Goal: Task Accomplishment & Management: Manage account settings

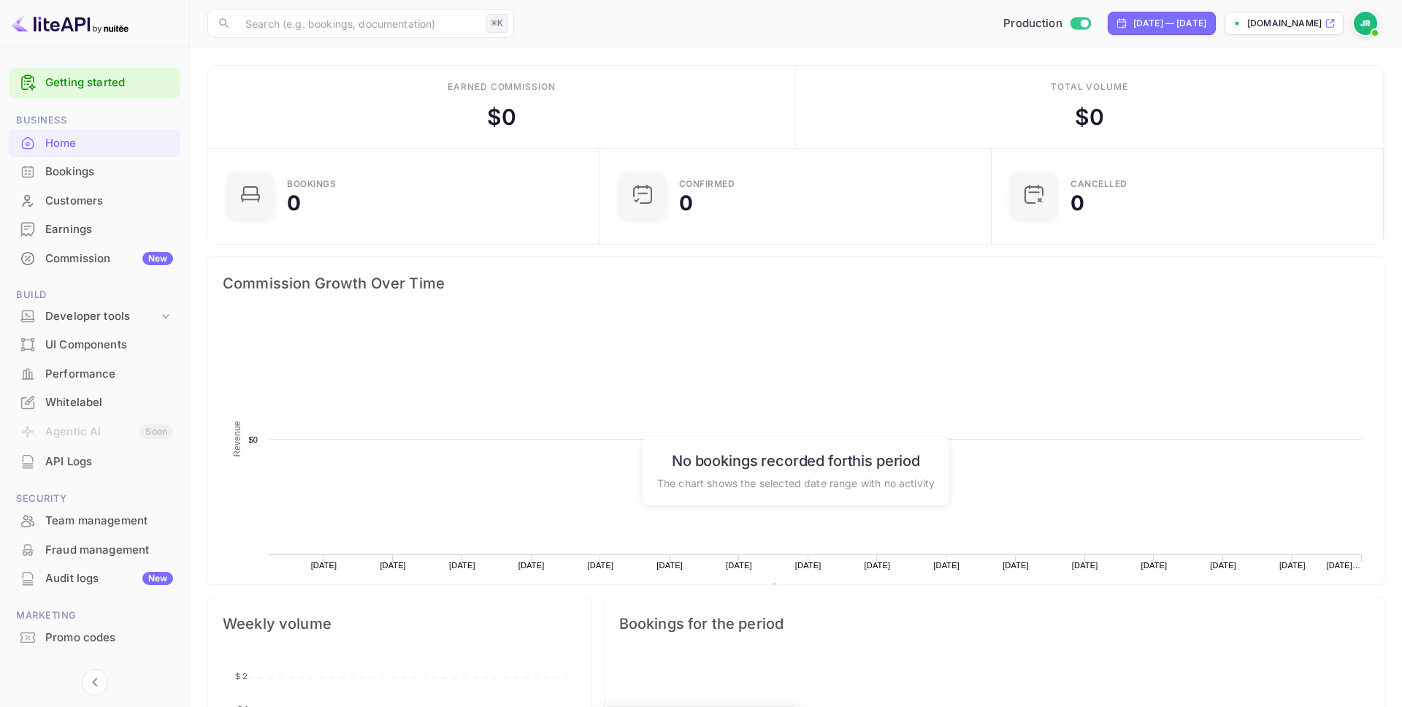
scroll to position [237, 383]
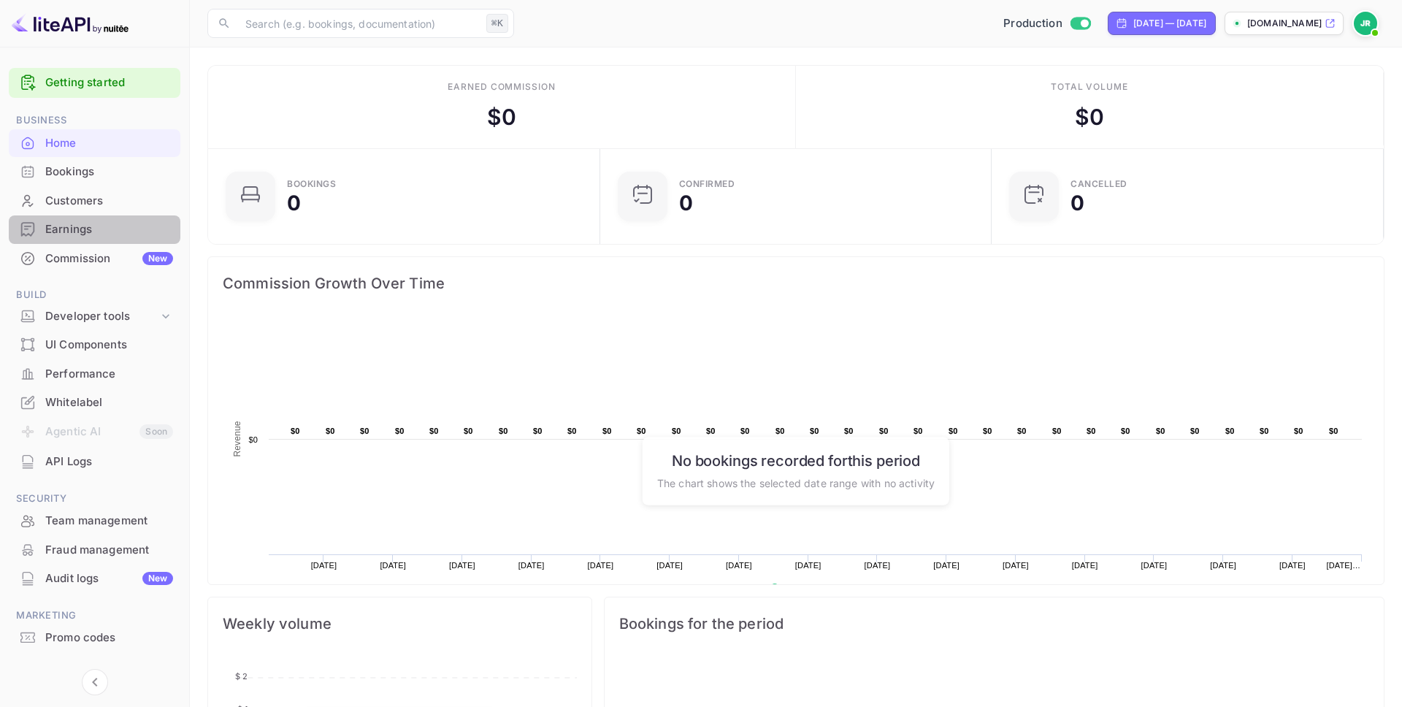
click at [71, 228] on div "Earnings" at bounding box center [109, 229] width 128 height 17
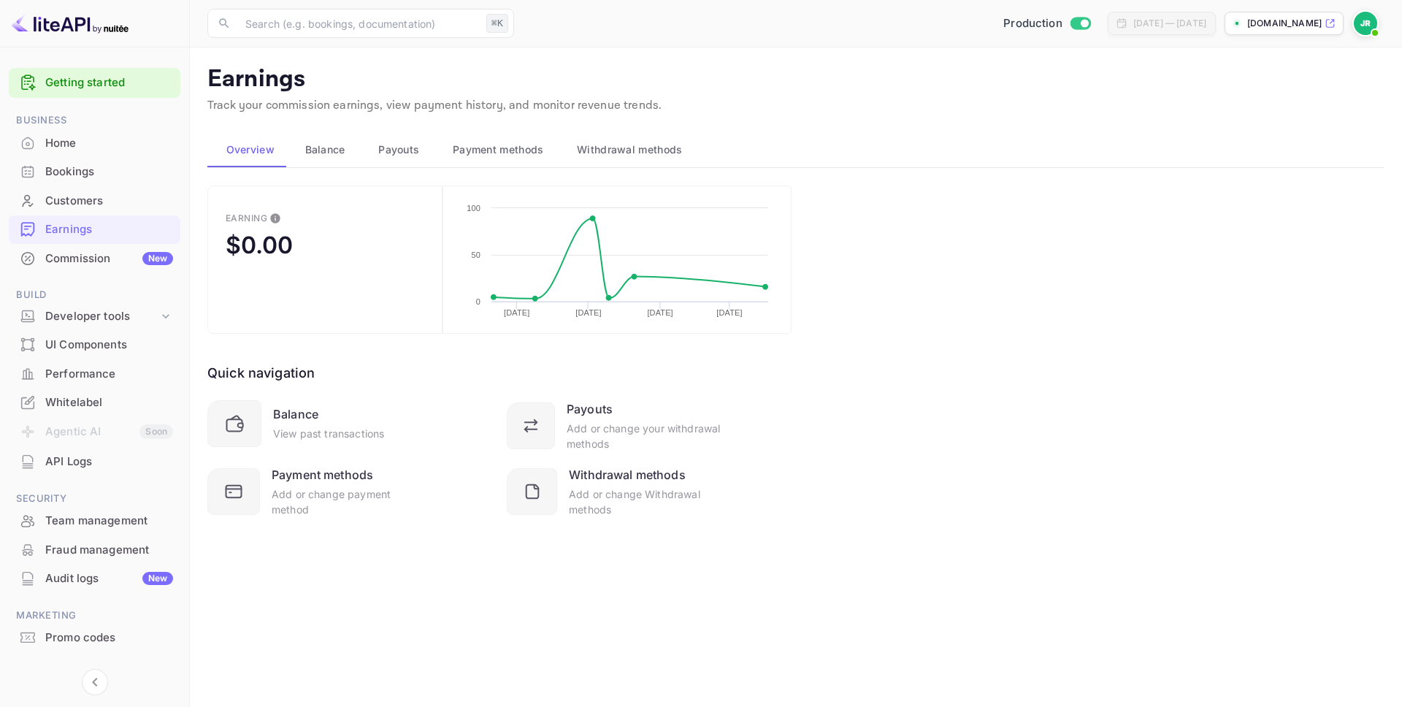
click at [628, 144] on span "Withdrawal methods" at bounding box center [629, 150] width 105 height 18
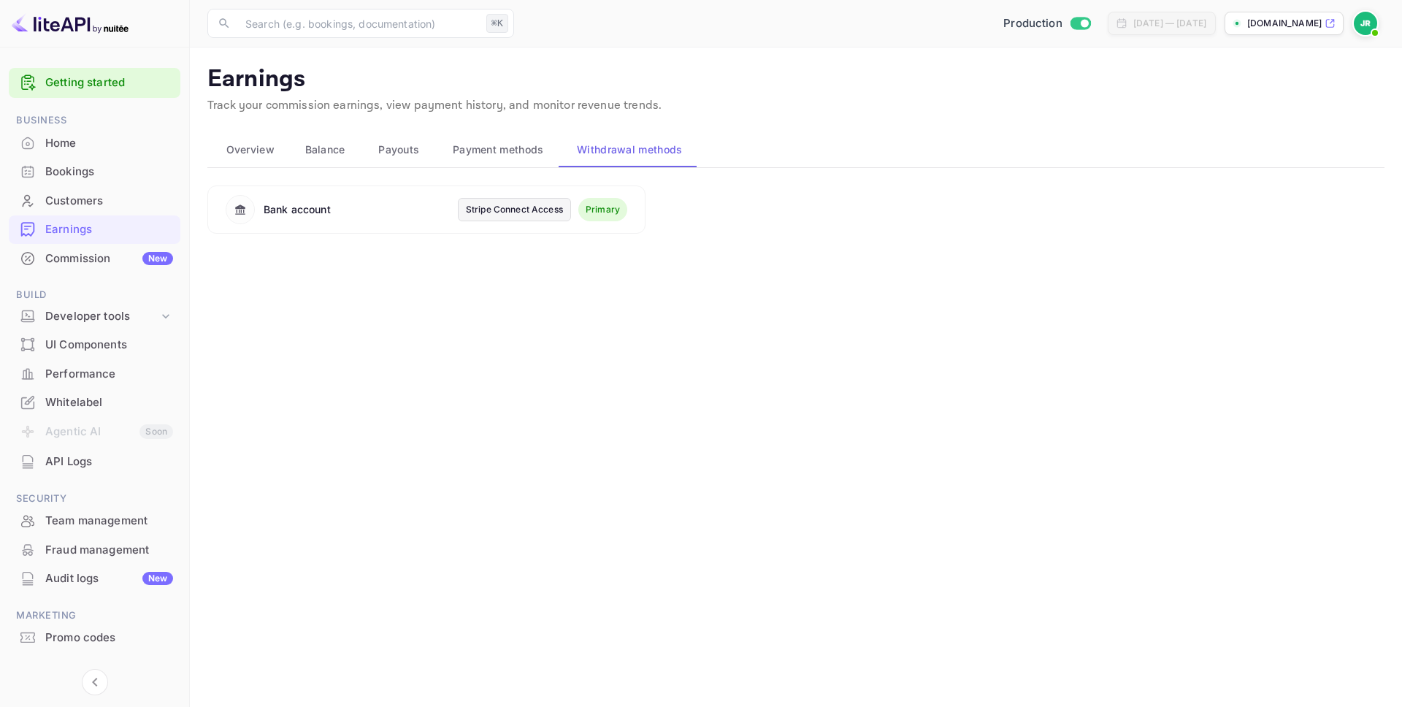
click at [404, 147] on span "Payouts" at bounding box center [398, 150] width 41 height 18
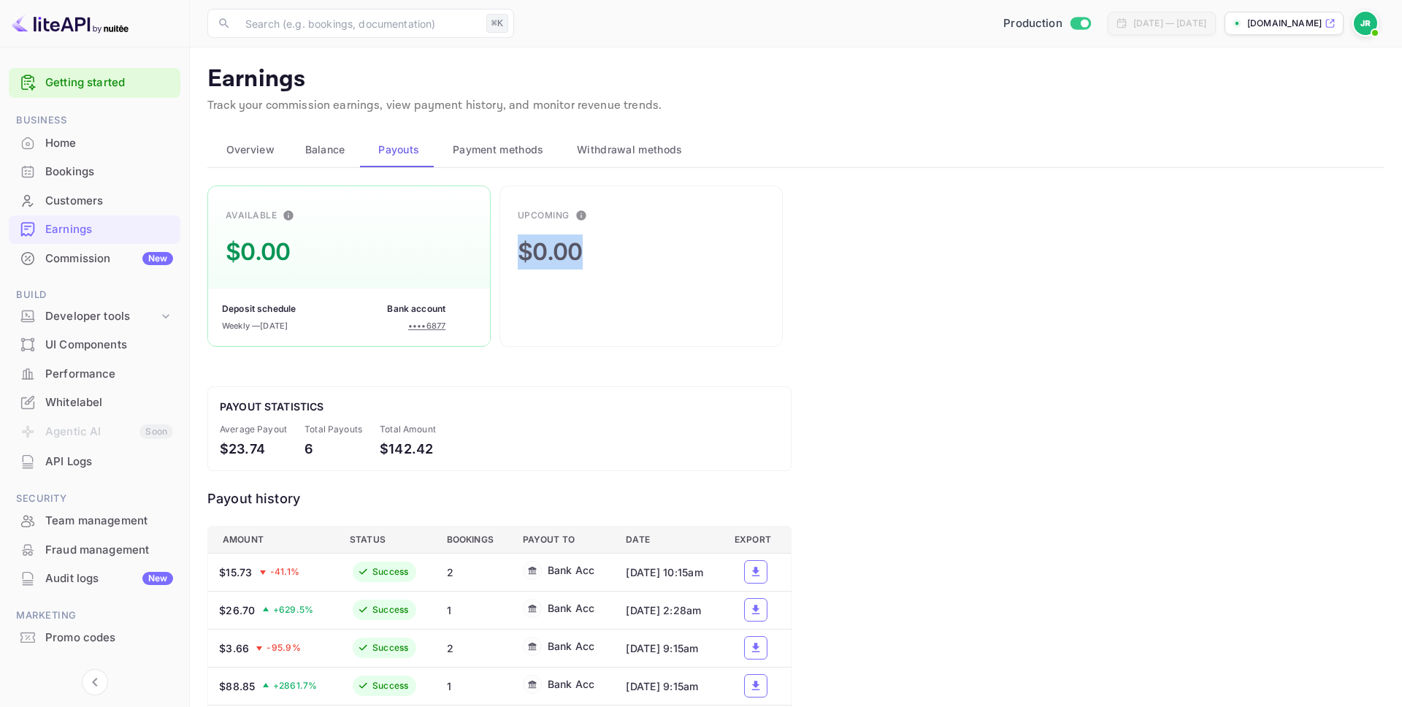
drag, startPoint x: 630, startPoint y: 256, endPoint x: 517, endPoint y: 254, distance: 113.2
click at [517, 254] on div "Upcoming $0.00" at bounding box center [640, 265] width 283 height 161
click at [650, 220] on div "Upcoming $0.00" at bounding box center [640, 265] width 283 height 161
drag, startPoint x: 558, startPoint y: 253, endPoint x: 521, endPoint y: 250, distance: 36.6
click at [521, 250] on div "Upcoming $0.00" at bounding box center [640, 265] width 283 height 161
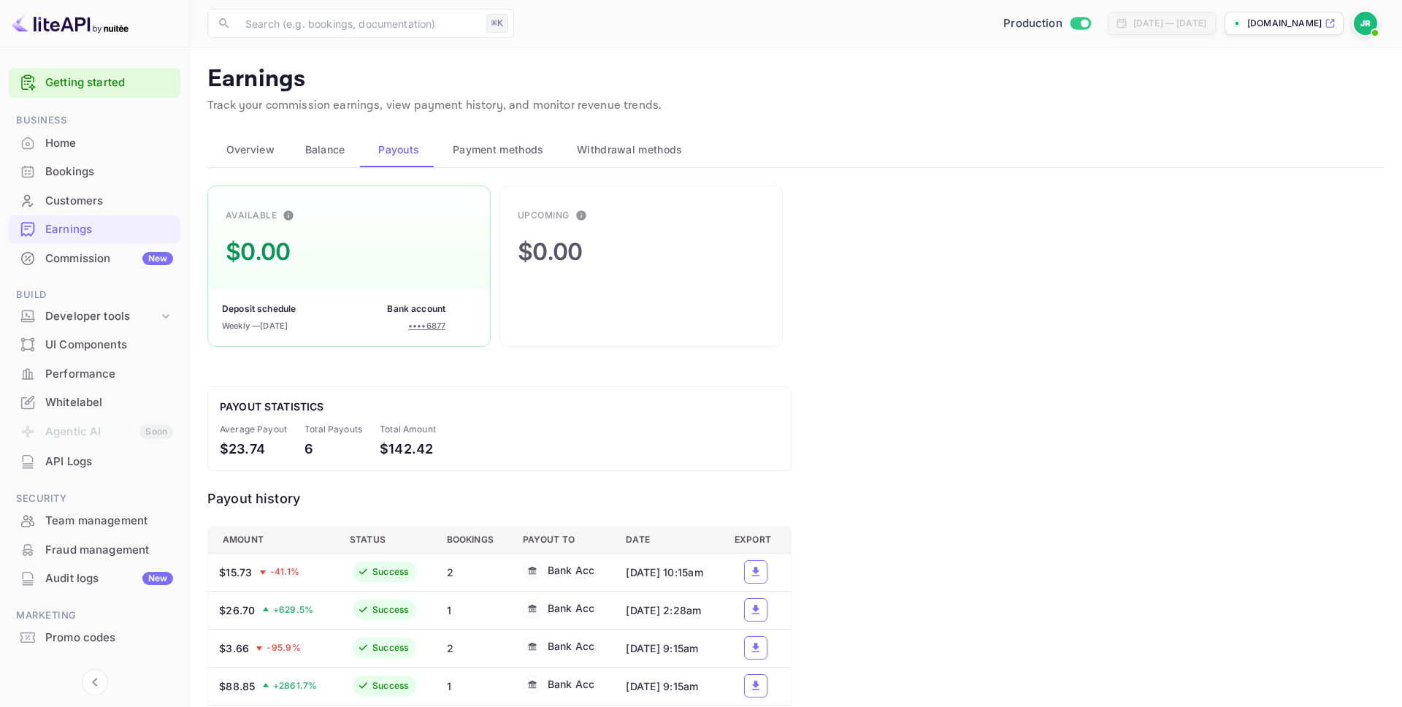
drag, startPoint x: 610, startPoint y: 239, endPoint x: 599, endPoint y: 231, distance: 13.2
click at [610, 239] on div "Upcoming $0.00" at bounding box center [640, 265] width 283 height 161
drag, startPoint x: 342, startPoint y: 257, endPoint x: 327, endPoint y: 258, distance: 14.7
click at [327, 258] on div "Available $0.00 Deposit schedule Weekly — [DATE] Bank account •••• 6877" at bounding box center [348, 265] width 283 height 161
drag, startPoint x: 608, startPoint y: 256, endPoint x: 515, endPoint y: 252, distance: 93.5
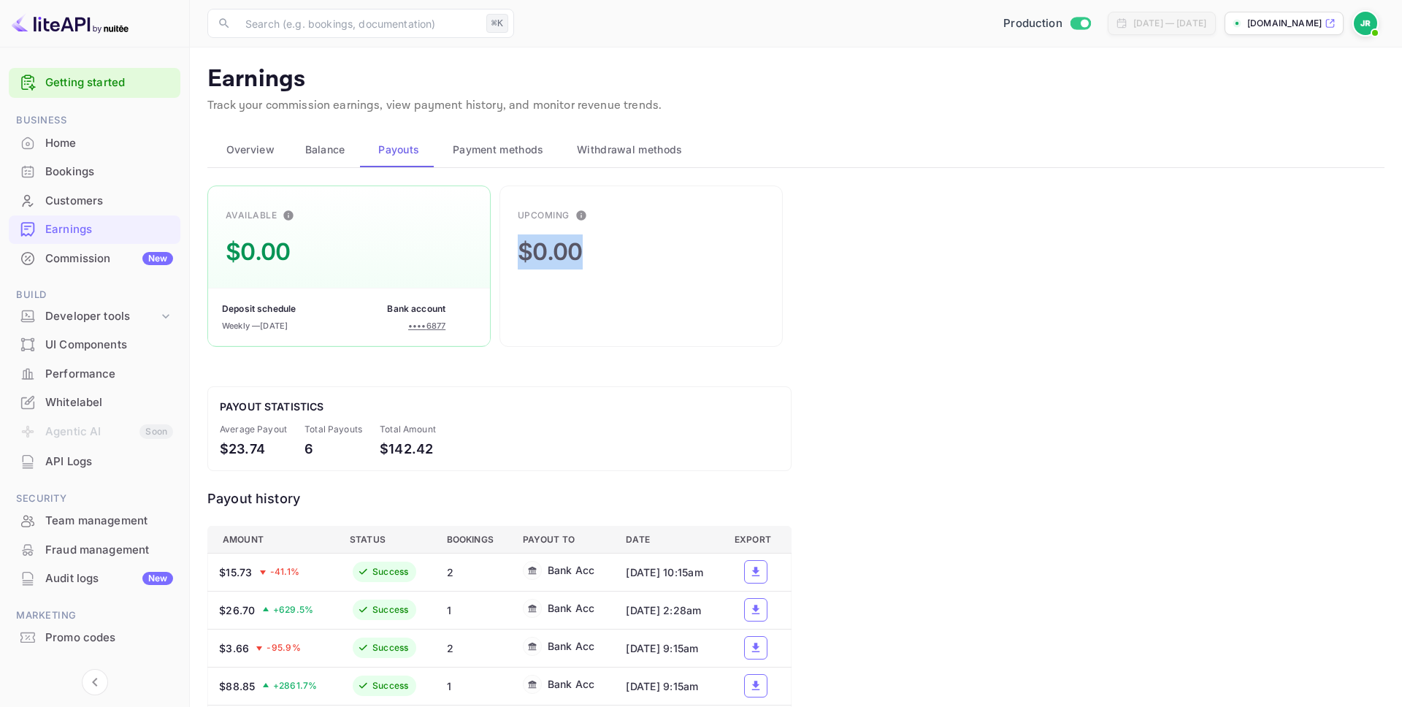
click at [515, 252] on div "Upcoming $0.00" at bounding box center [640, 265] width 283 height 161
click at [566, 245] on div "$0.00" at bounding box center [550, 251] width 65 height 35
drag, startPoint x: 607, startPoint y: 250, endPoint x: 532, endPoint y: 255, distance: 74.6
click at [532, 255] on div "Upcoming $0.00" at bounding box center [640, 265] width 283 height 161
drag, startPoint x: 262, startPoint y: 245, endPoint x: 296, endPoint y: 250, distance: 34.7
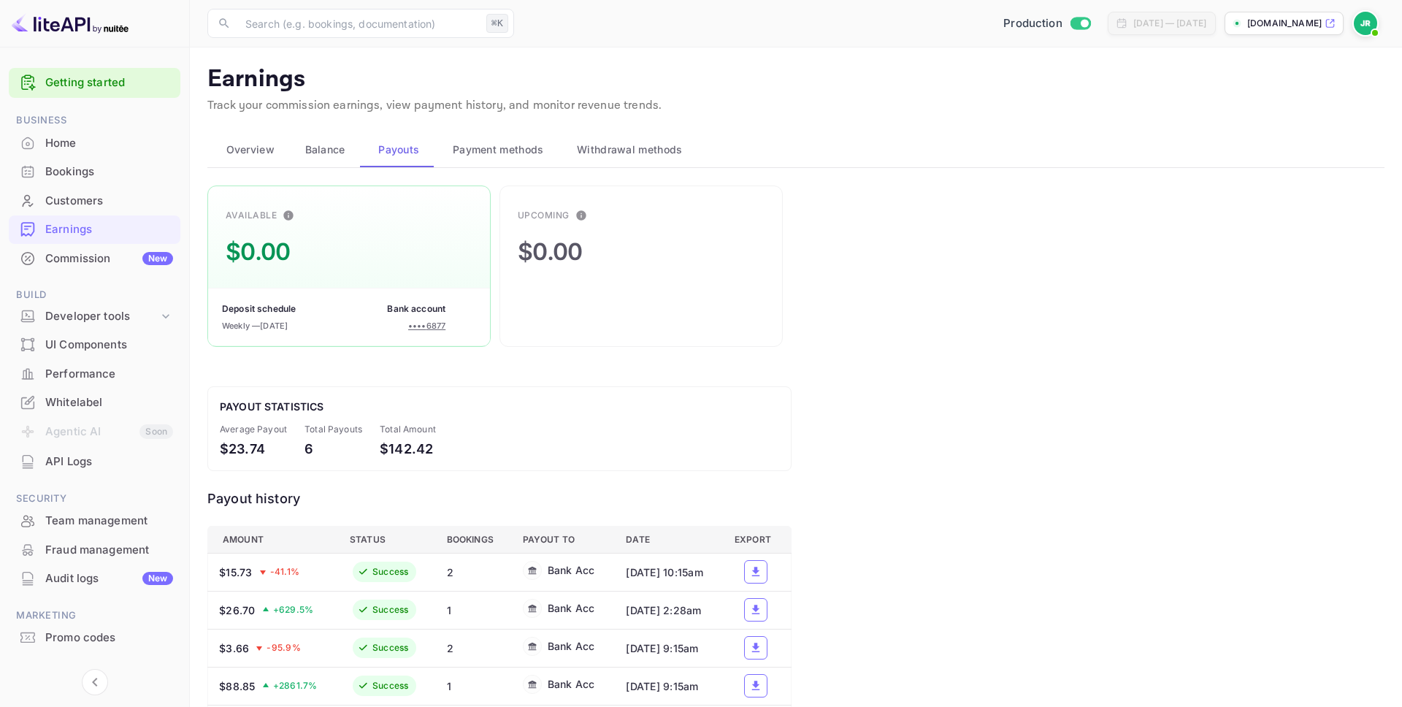
click at [262, 245] on div "$0.00" at bounding box center [258, 251] width 65 height 35
drag, startPoint x: 321, startPoint y: 253, endPoint x: 286, endPoint y: 245, distance: 35.9
click at [271, 245] on div "Available $0.00 Deposit schedule Weekly — September 29, 2025 Bank account •••• …" at bounding box center [348, 265] width 283 height 161
click at [312, 246] on div "Available $0.00 Deposit schedule Weekly — September 29, 2025 Bank account •••• …" at bounding box center [348, 265] width 283 height 161
click at [326, 249] on div "Available $0.00 Deposit schedule Weekly — September 29, 2025 Bank account •••• …" at bounding box center [348, 265] width 283 height 161
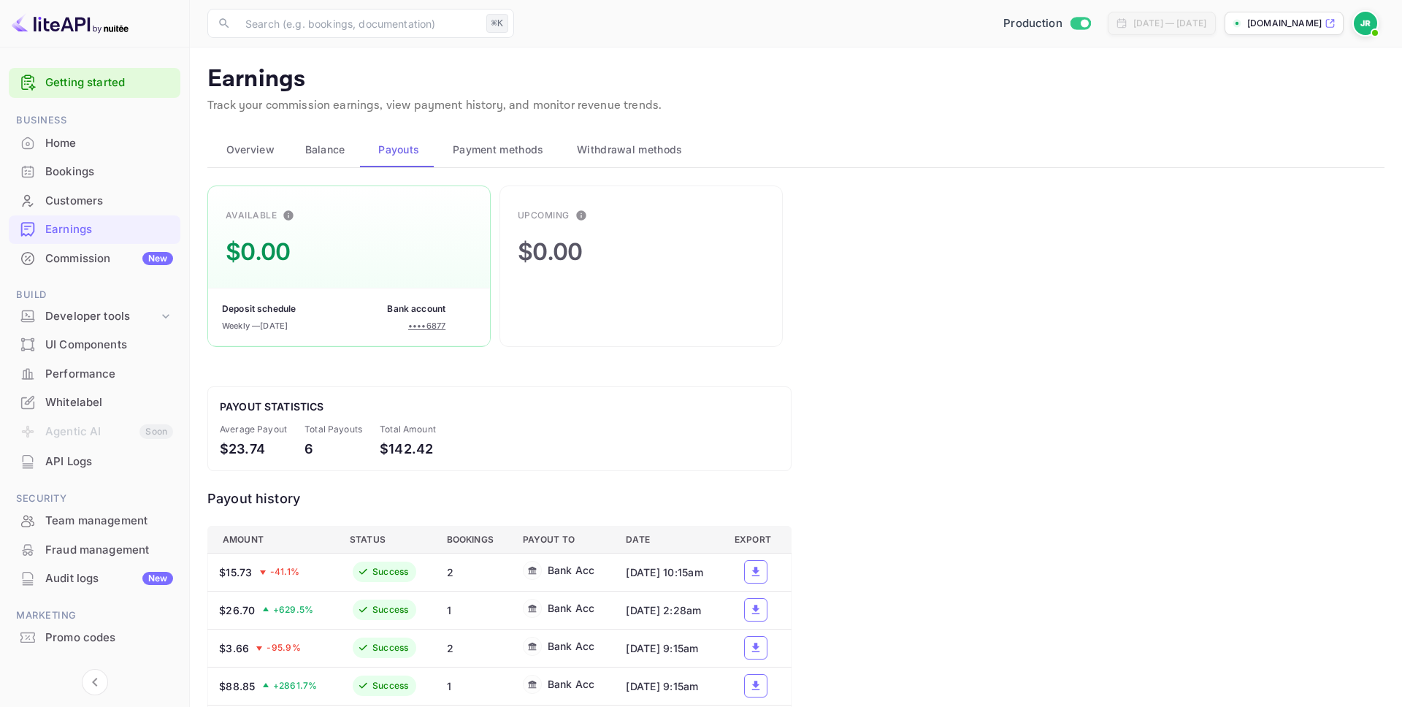
click at [303, 255] on div "Available $0.00 Deposit schedule Weekly — September 29, 2025 Bank account •••• …" at bounding box center [348, 265] width 283 height 161
drag, startPoint x: 285, startPoint y: 246, endPoint x: 256, endPoint y: 248, distance: 30.0
click at [256, 248] on div "$0.00" at bounding box center [258, 251] width 65 height 35
click at [294, 253] on div "Available $0.00" at bounding box center [263, 237] width 74 height 66
drag, startPoint x: 257, startPoint y: 250, endPoint x: 220, endPoint y: 249, distance: 37.2
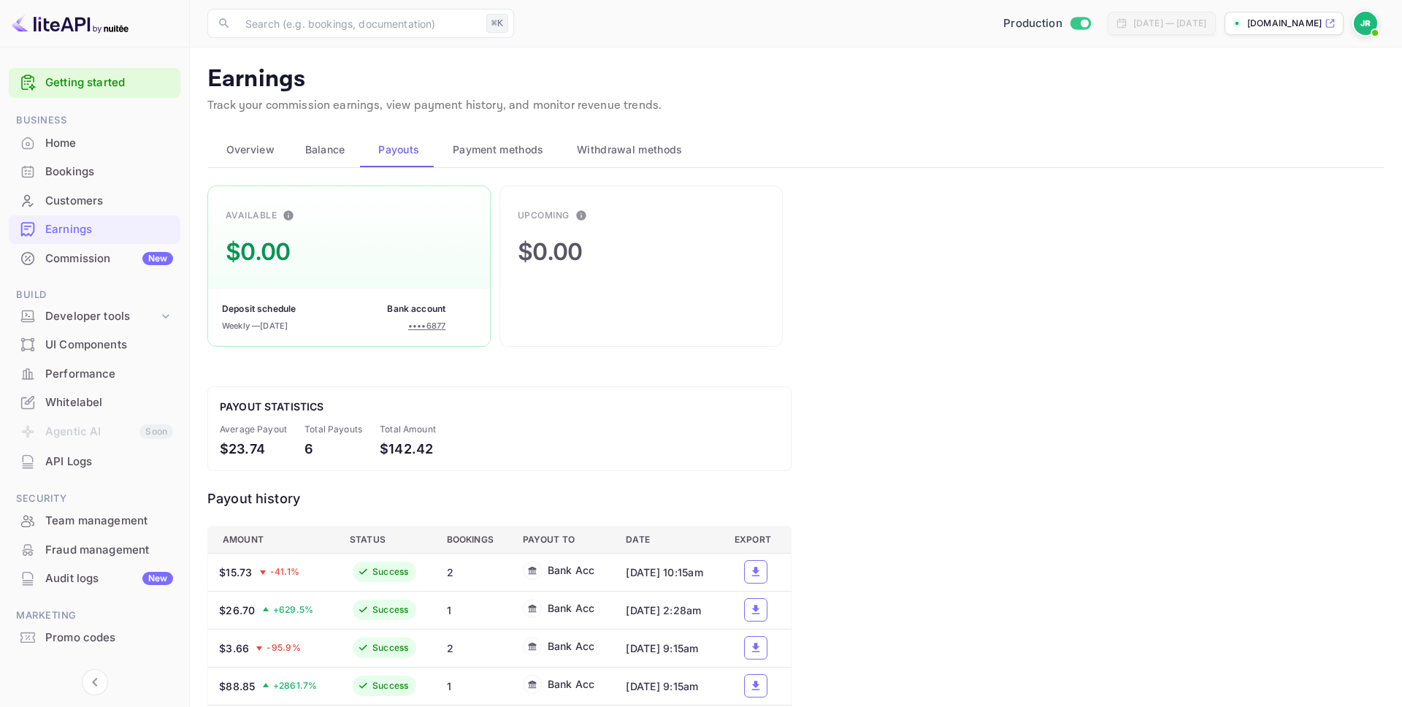
click at [220, 249] on div "Available $0.00 Deposit schedule Weekly — September 29, 2025 Bank account •••• …" at bounding box center [348, 265] width 283 height 161
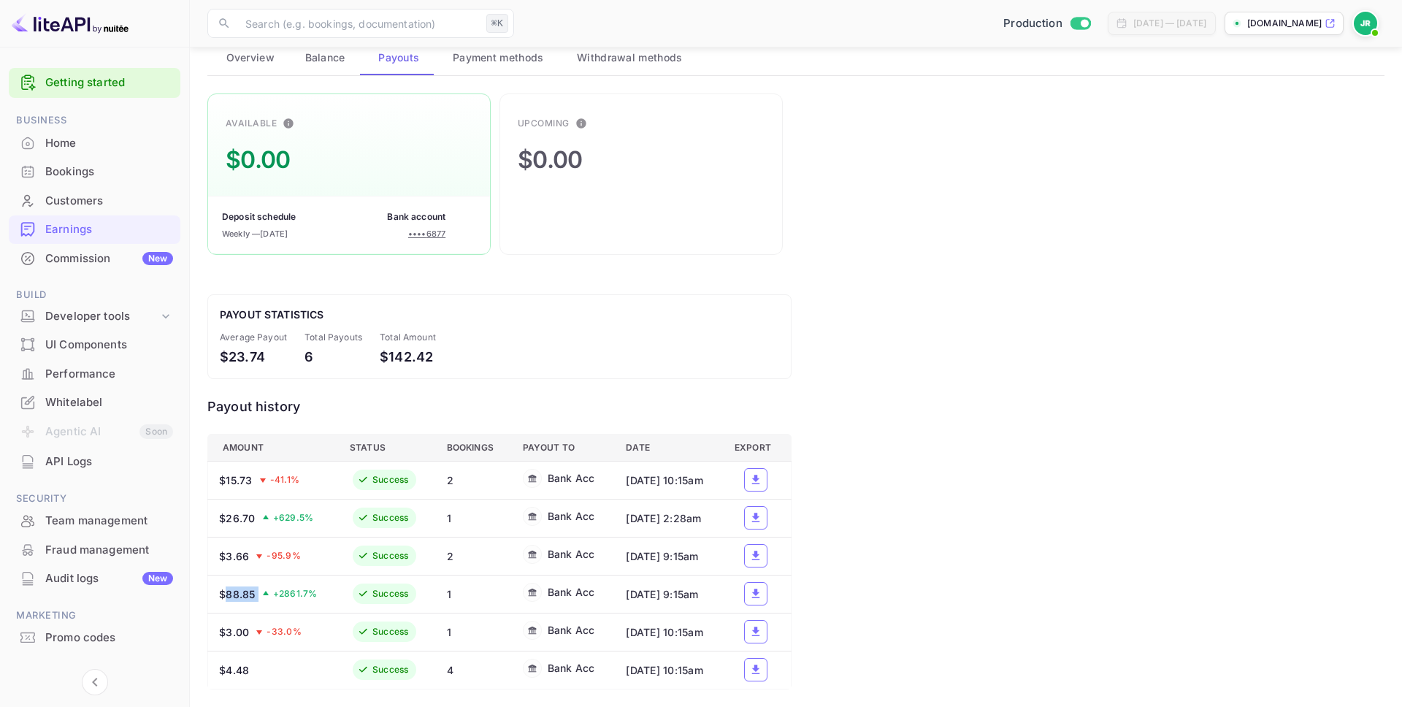
drag, startPoint x: 250, startPoint y: 591, endPoint x: 214, endPoint y: 585, distance: 37.0
click at [223, 588] on div "$88.85 + 2861.7 %" at bounding box center [273, 593] width 108 height 15
click at [271, 587] on div "+ 2861.7 %" at bounding box center [289, 593] width 56 height 13
drag, startPoint x: 283, startPoint y: 588, endPoint x: 214, endPoint y: 583, distance: 69.5
click at [214, 583] on th "$88.85 + 2861.7 %" at bounding box center [273, 594] width 130 height 38
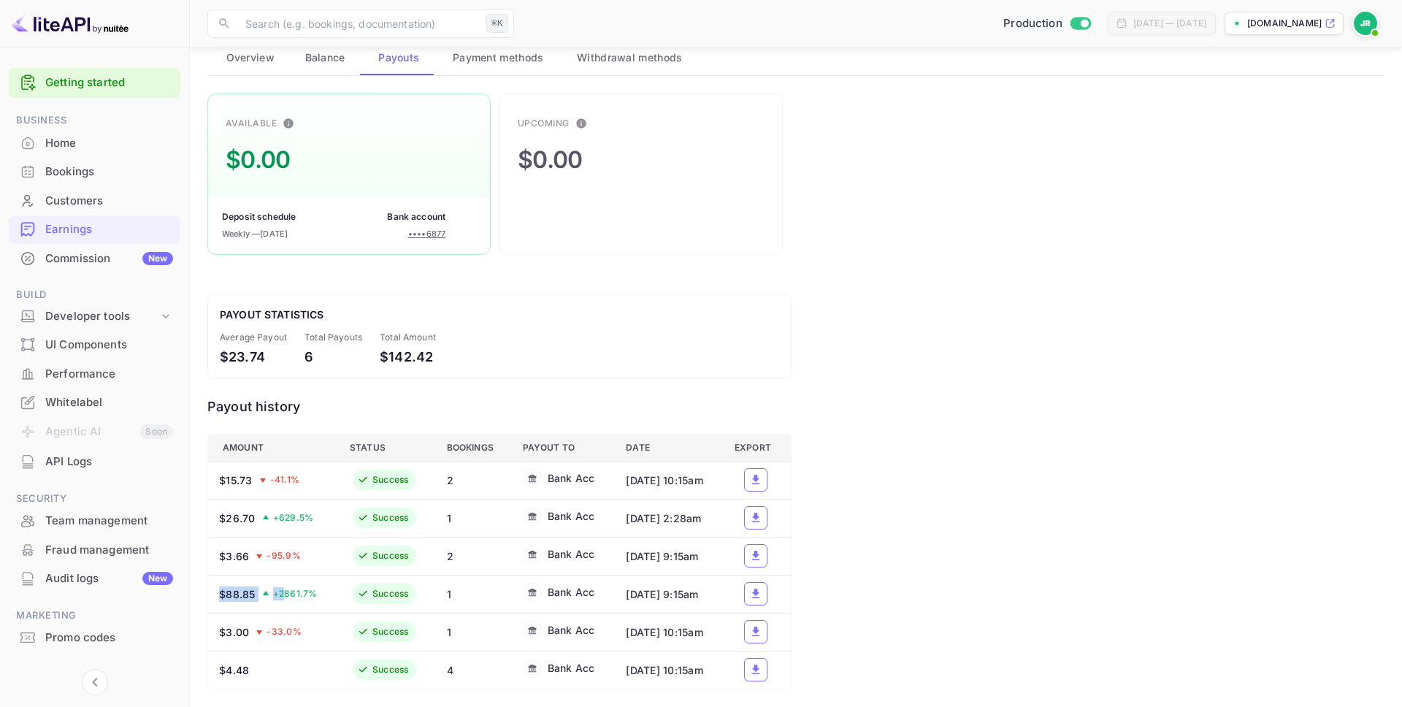
click at [266, 591] on icon "a dense table" at bounding box center [266, 593] width 6 height 4
drag, startPoint x: 257, startPoint y: 588, endPoint x: 226, endPoint y: 588, distance: 31.4
click at [226, 588] on div "$88.85 + 2861.7 %" at bounding box center [273, 593] width 108 height 15
click at [104, 256] on div "Commission New" at bounding box center [109, 258] width 128 height 17
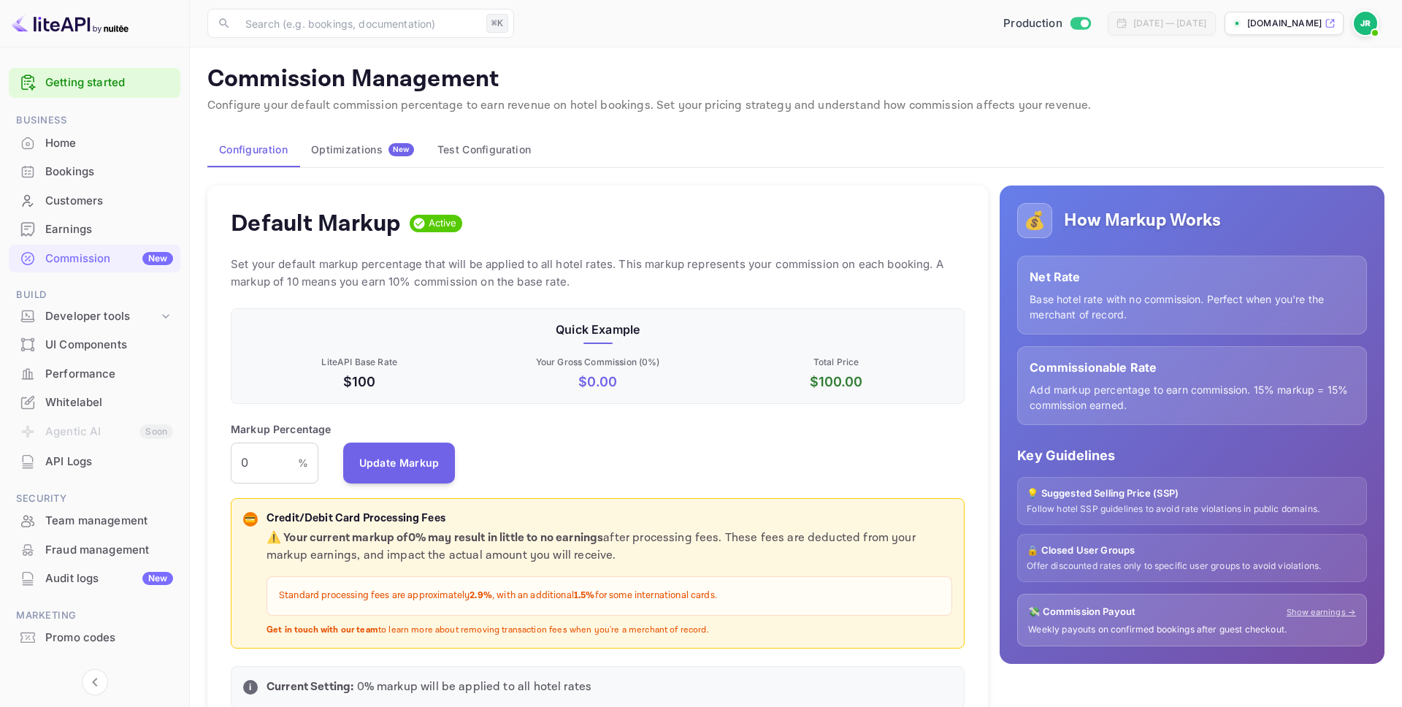
scroll to position [259, 734]
drag, startPoint x: 266, startPoint y: 521, endPoint x: 768, endPoint y: 626, distance: 513.1
click at [768, 626] on div "💳 Credit/Debit Card Processing Fees ⚠️ Your current markup of 0 % may result in…" at bounding box center [597, 573] width 709 height 126
click at [704, 565] on div "⚠️ Your current markup of 0 % may result in little to no earnings after process…" at bounding box center [608, 582] width 685 height 107
drag, startPoint x: 718, startPoint y: 632, endPoint x: 239, endPoint y: 515, distance: 492.4
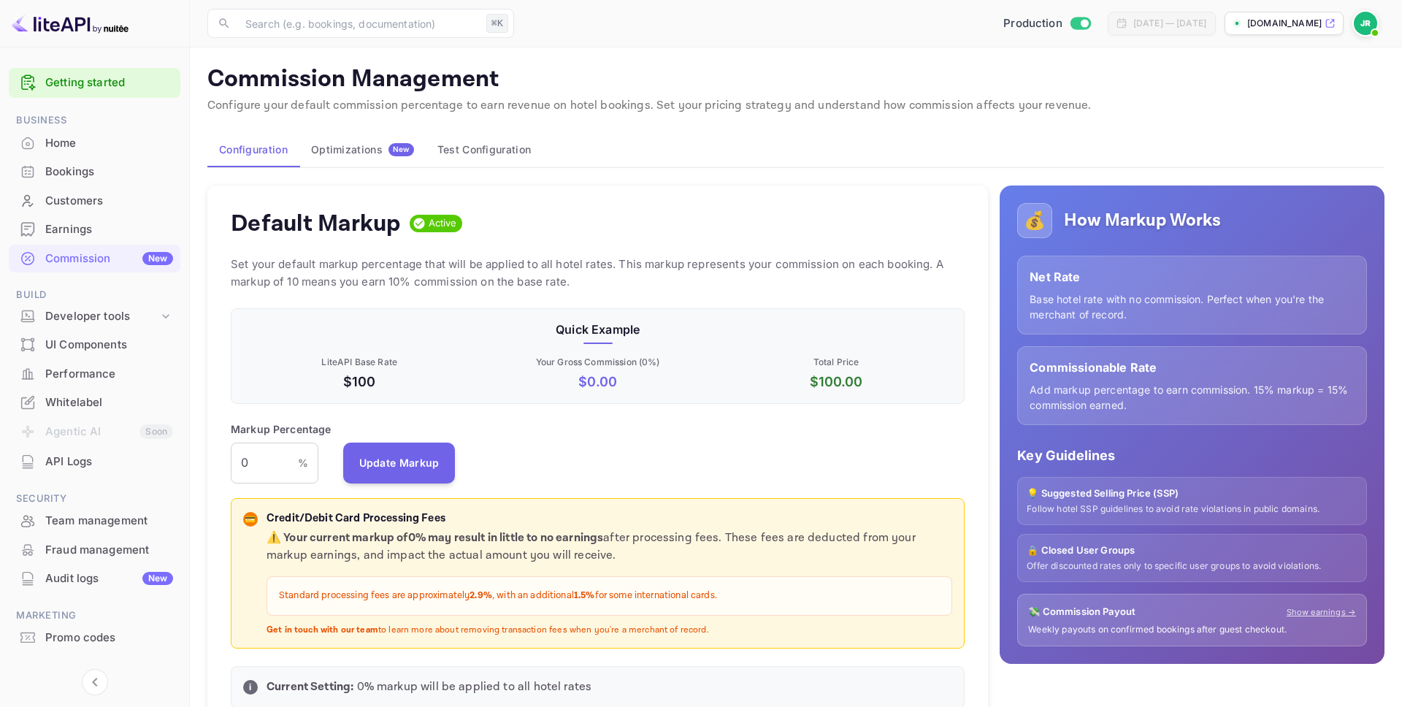
click at [239, 515] on div "💳 Credit/Debit Card Processing Fees ⚠️ Your current markup of 0 % may result in…" at bounding box center [598, 573] width 734 height 151
click at [243, 461] on input "0" at bounding box center [264, 462] width 67 height 41
click at [268, 465] on input "0" at bounding box center [264, 462] width 67 height 41
click at [210, 453] on div "Default Markup Active Set your default markup percentage that will be applied t…" at bounding box center [597, 454] width 780 height 538
click at [153, 309] on div "Developer tools" at bounding box center [101, 316] width 113 height 17
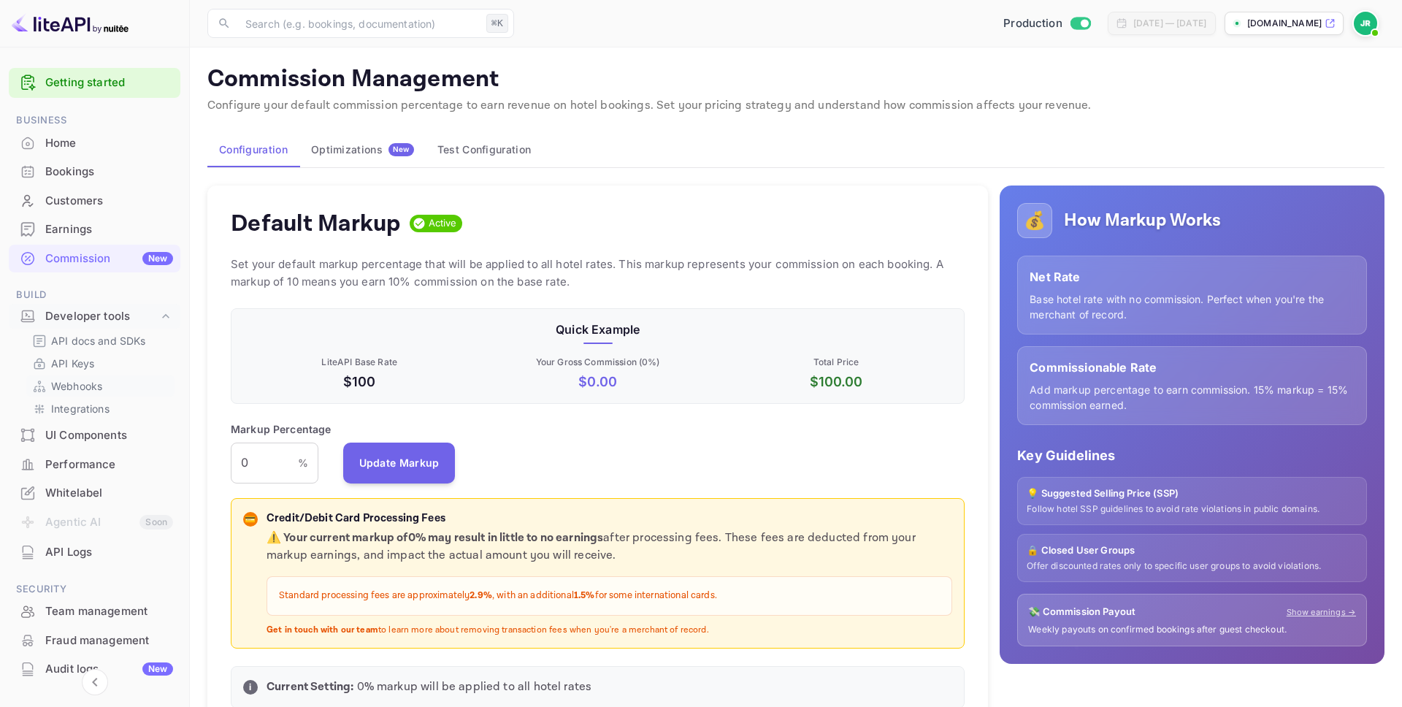
click at [101, 385] on p "Webhooks" at bounding box center [76, 385] width 51 height 15
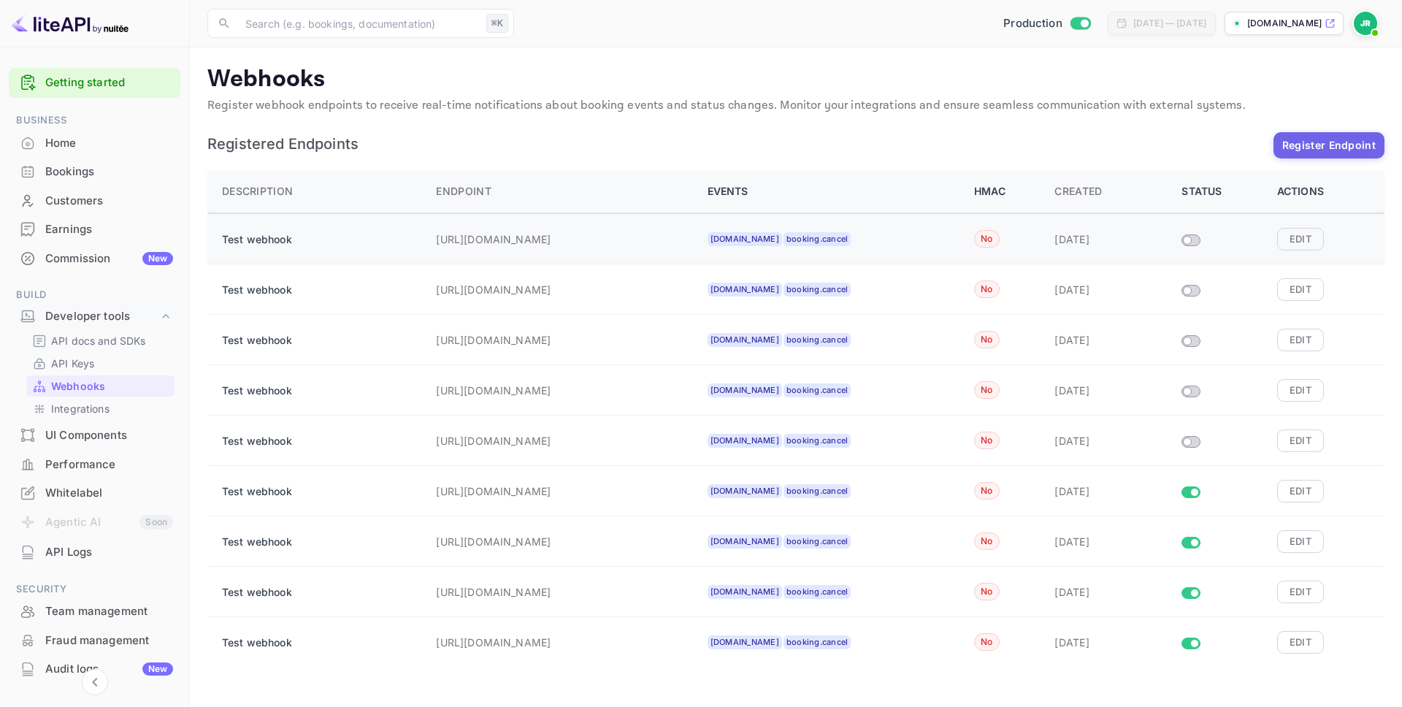
click at [386, 250] on div "Test webhook" at bounding box center [320, 238] width 196 height 29
click at [1292, 238] on button "Edit" at bounding box center [1300, 239] width 47 height 22
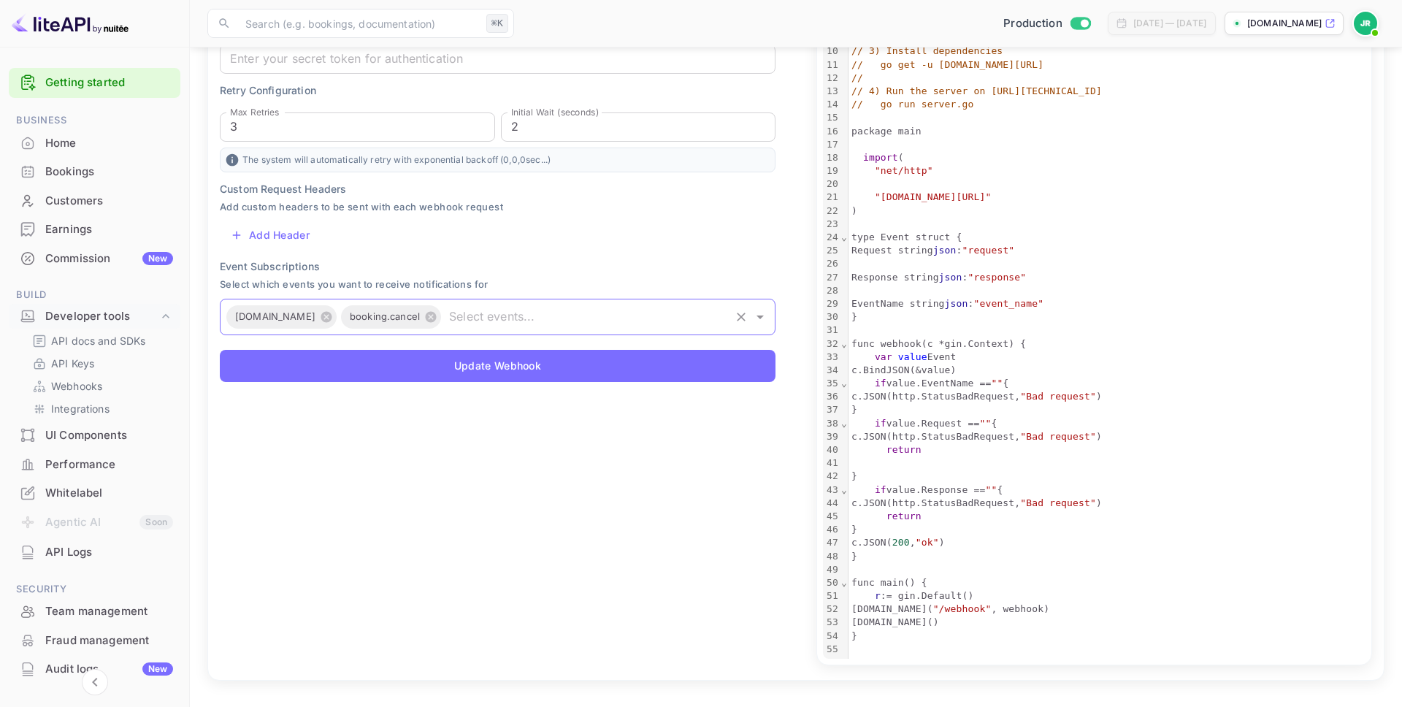
scroll to position [362, 0]
click at [93, 334] on p "API docs and SDKs" at bounding box center [98, 340] width 95 height 15
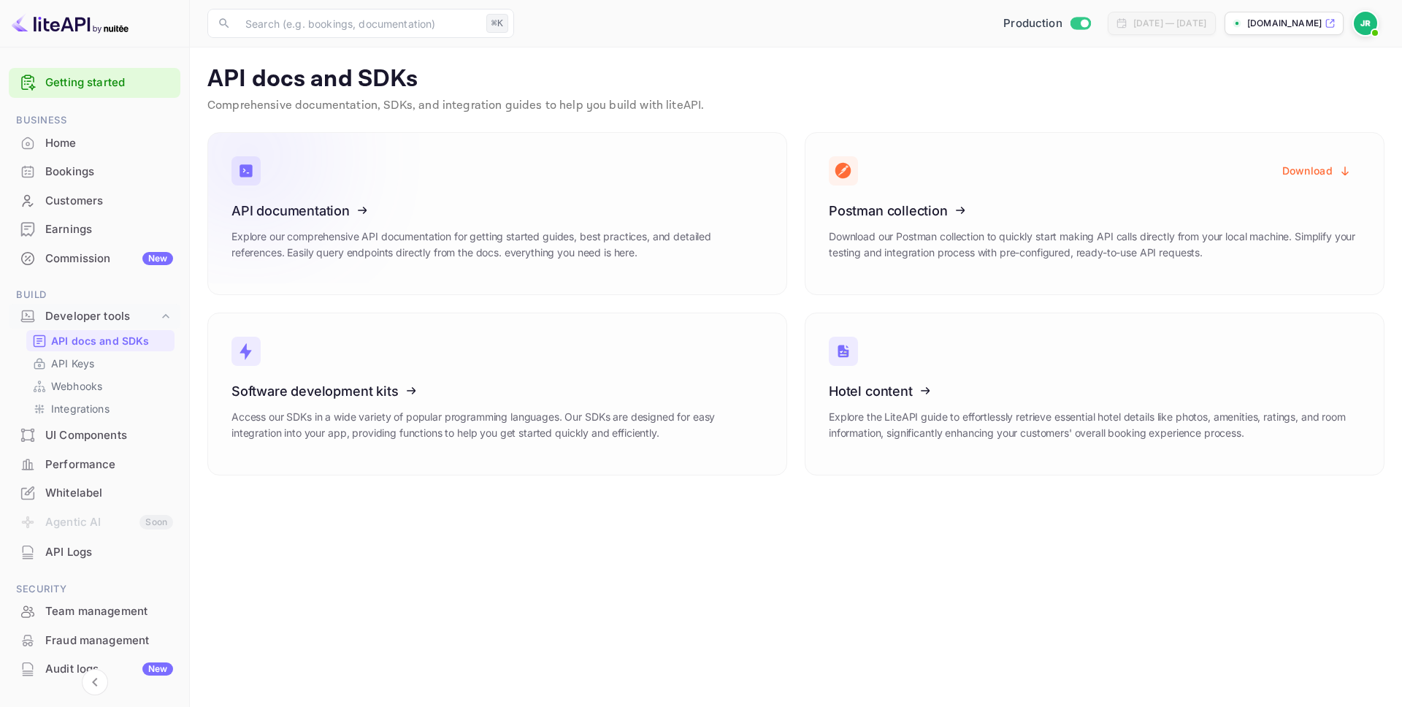
click at [334, 204] on icon at bounding box center [321, 208] width 227 height 150
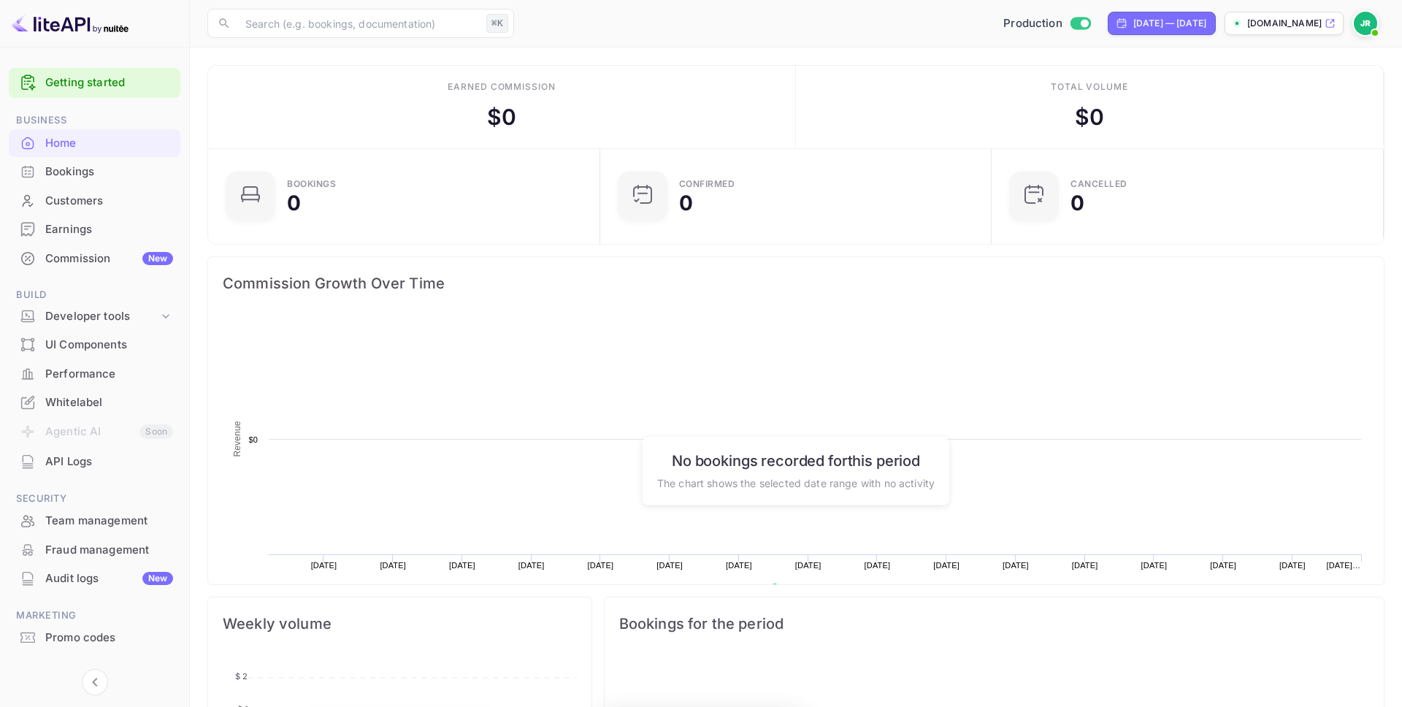
scroll to position [237, 383]
click at [1364, 23] on img at bounding box center [1364, 23] width 23 height 23
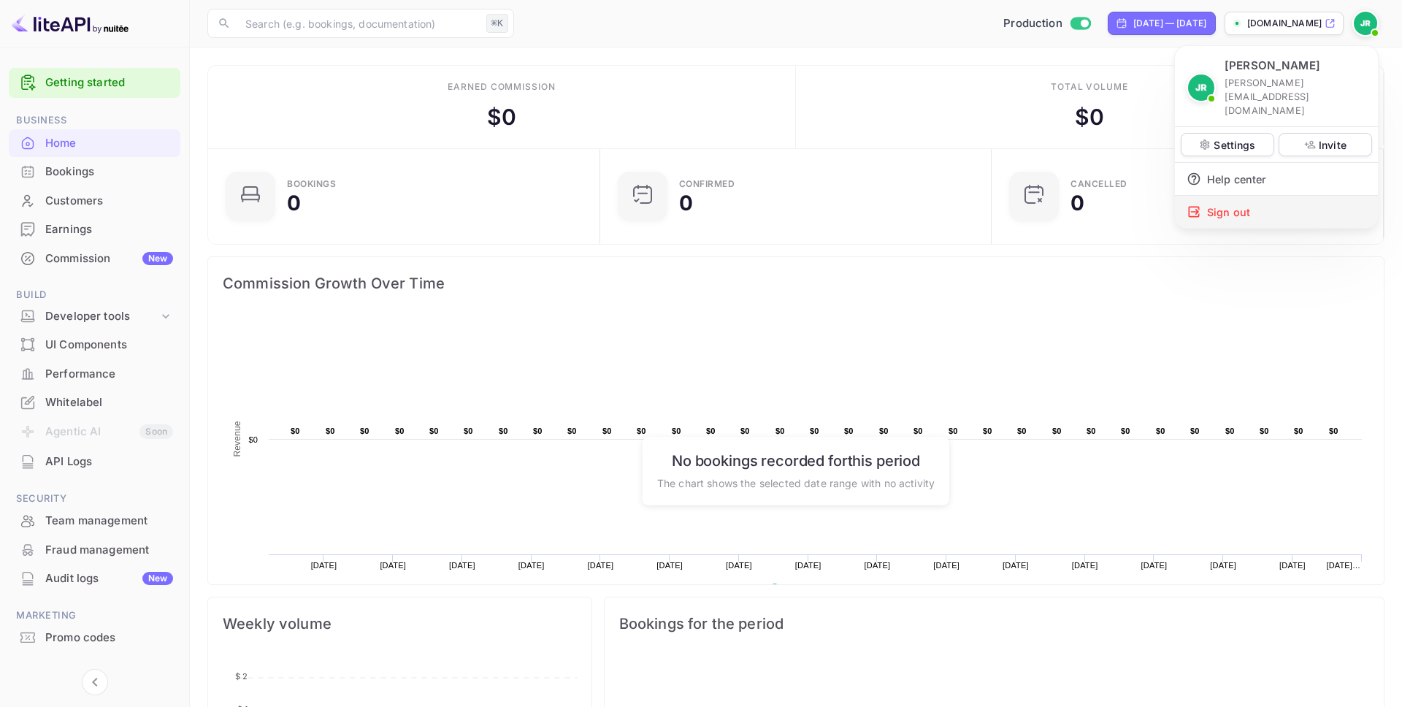
click at [1239, 196] on div "Sign out" at bounding box center [1276, 212] width 203 height 32
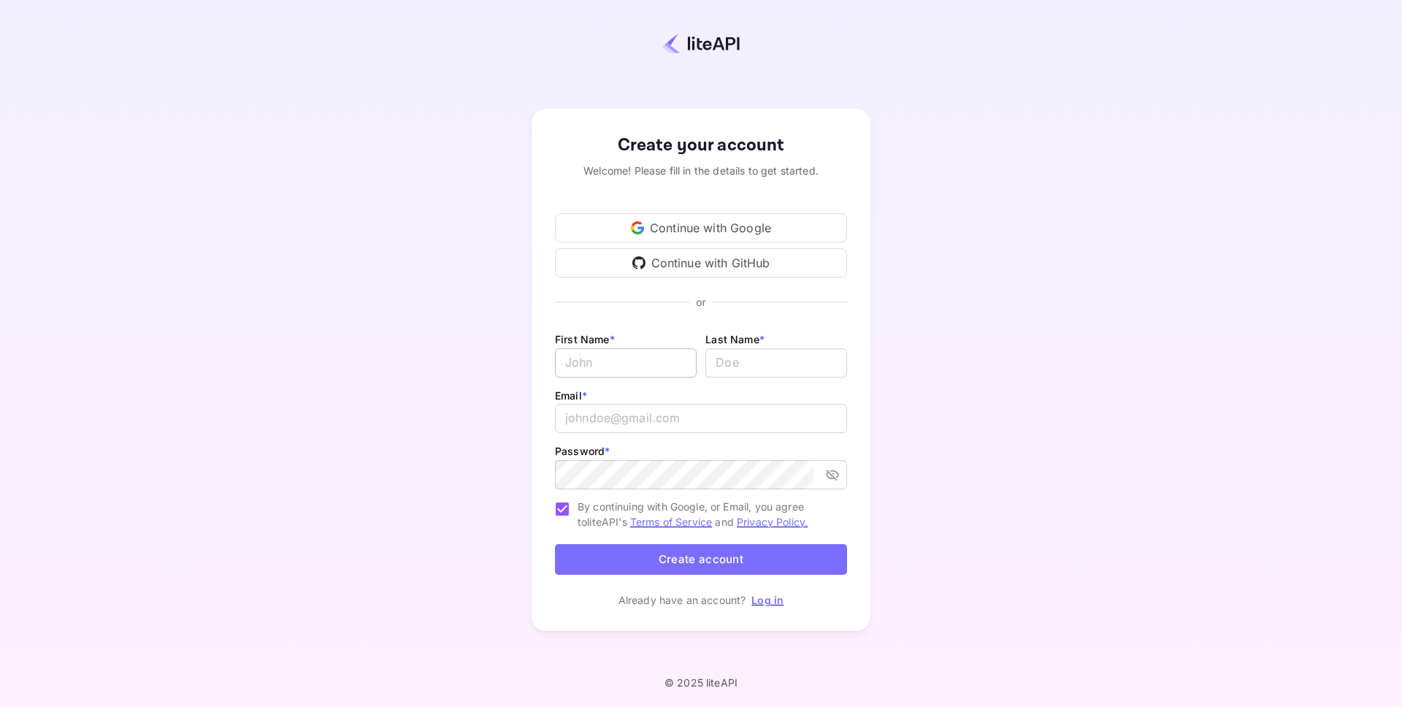
type input "[PERSON_NAME][EMAIL_ADDRESS][DOMAIN_NAME]"
drag, startPoint x: 685, startPoint y: 364, endPoint x: 775, endPoint y: 361, distance: 89.1
click at [775, 361] on div "First Name * ​ Last Name * ​" at bounding box center [701, 358] width 292 height 56
click at [553, 404] on div "Create your account Welcome! Please fill in the details to get started. Continu…" at bounding box center [700, 370] width 339 height 523
click at [465, 169] on div "Create your account Welcome! Please fill in the details to get started. Continu…" at bounding box center [700, 370] width 1273 height 612
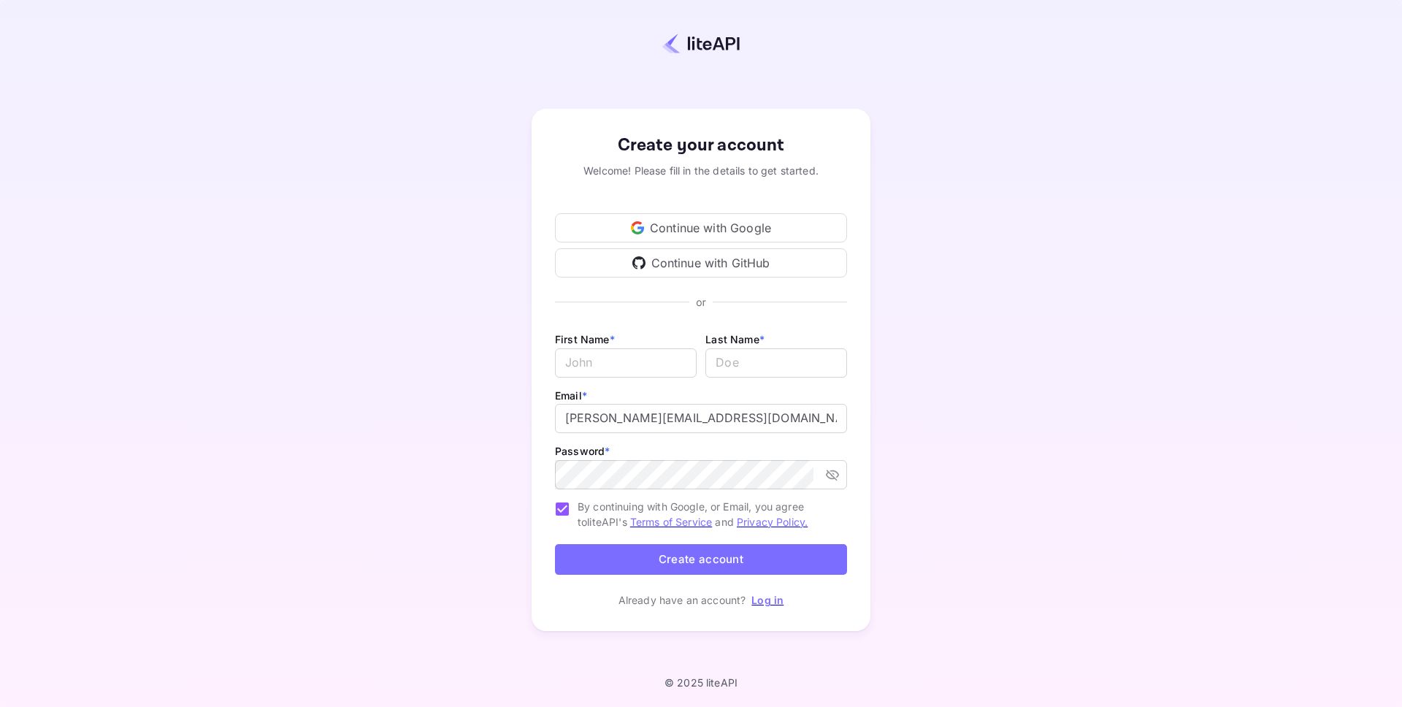
click at [767, 599] on link "Log in" at bounding box center [767, 600] width 32 height 12
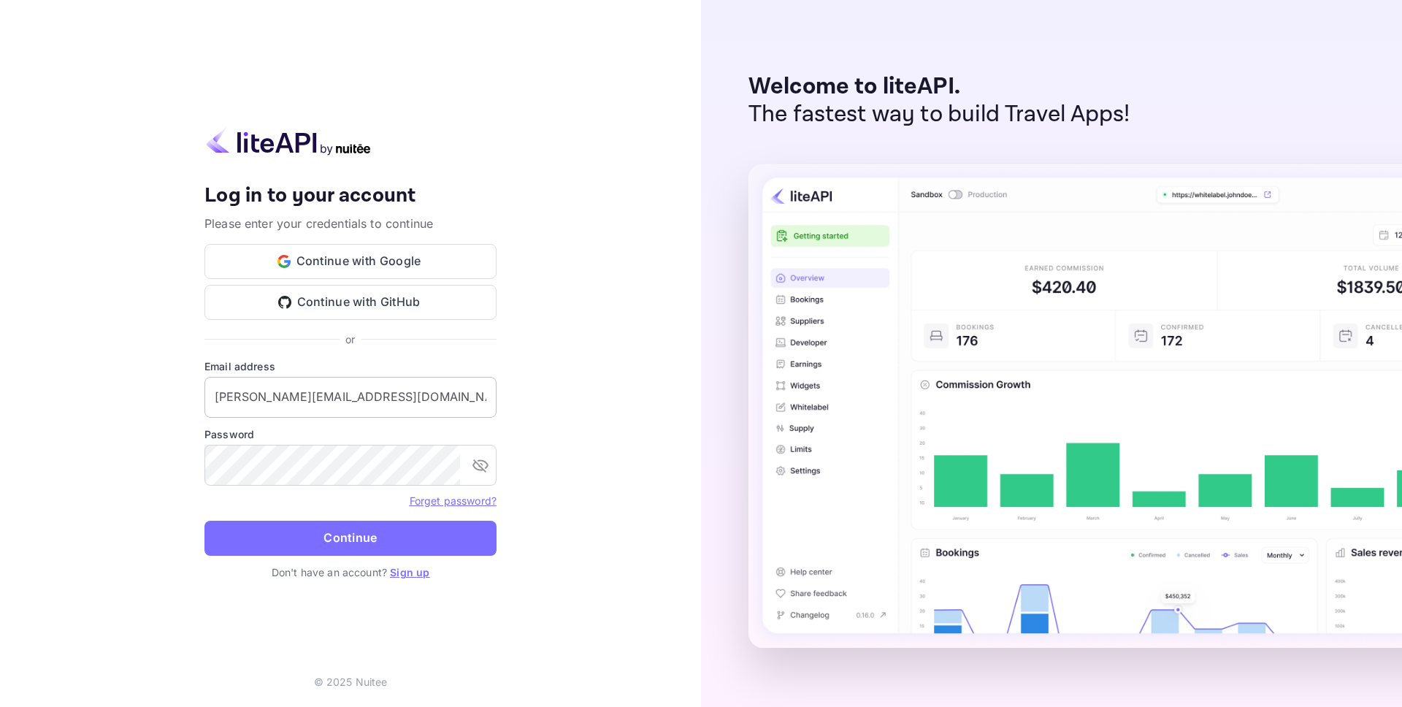
click at [378, 399] on input "j.richards@nuitee.com" at bounding box center [350, 397] width 292 height 41
drag, startPoint x: 301, startPoint y: 393, endPoint x: 280, endPoint y: 398, distance: 21.8
click at [280, 398] on input "j.richards+0714@nuitee.com" at bounding box center [350, 397] width 292 height 41
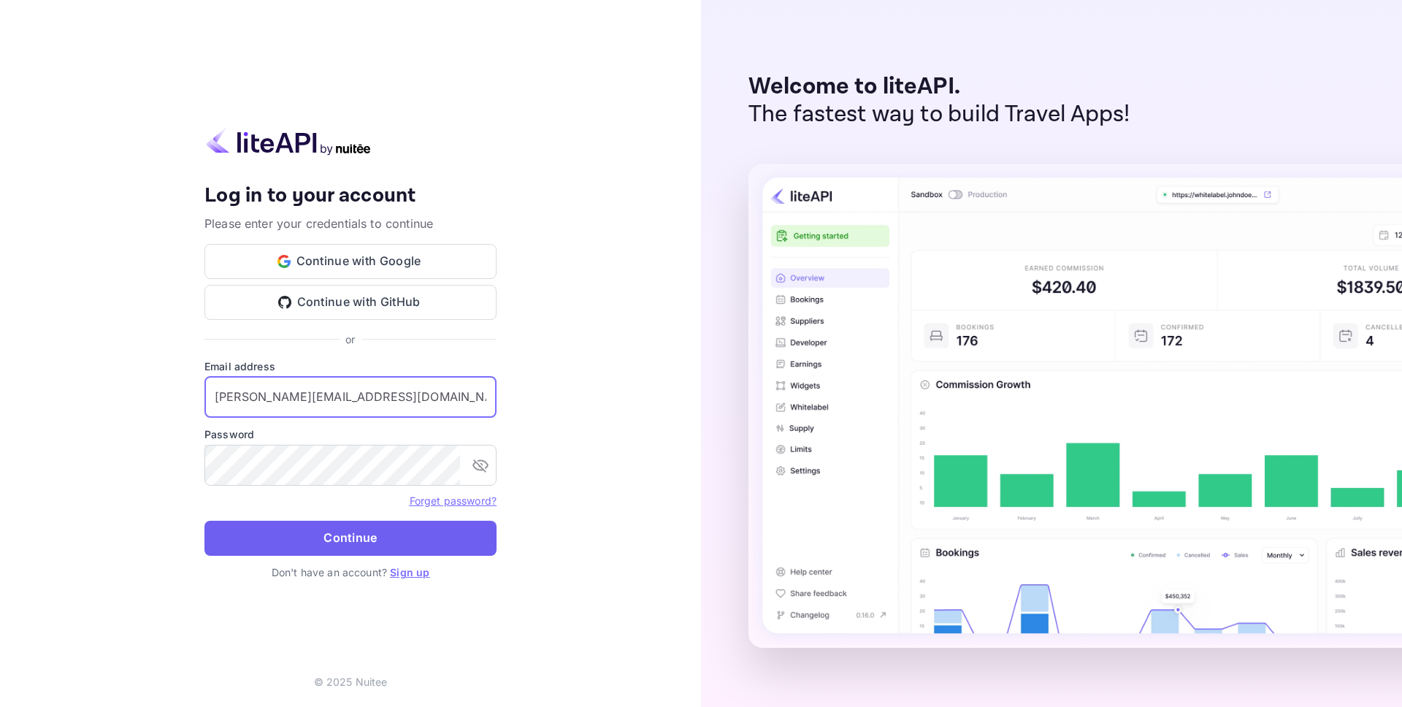
type input "j.richards+0923@nuitee.com"
click at [357, 541] on button "Continue" at bounding box center [350, 538] width 292 height 35
